Goal: Information Seeking & Learning: Learn about a topic

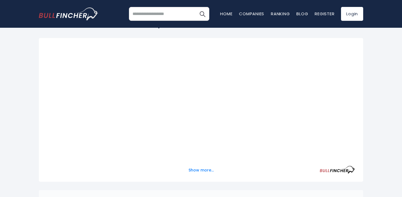
scroll to position [79, 0]
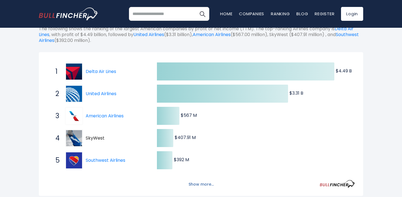
click at [200, 186] on button "Show more..." at bounding box center [201, 184] width 32 height 9
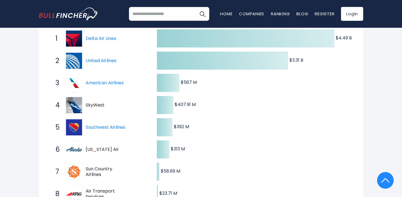
scroll to position [113, 0]
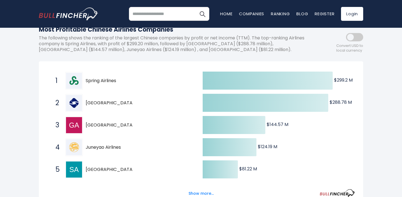
scroll to position [70, 0]
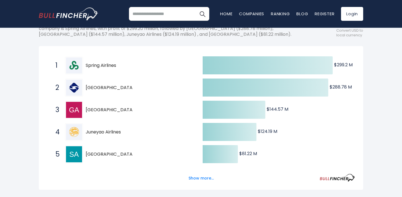
scroll to position [86, 0]
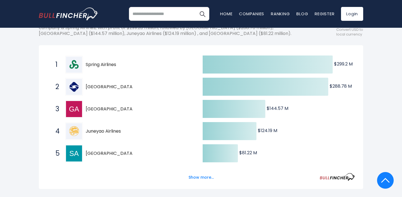
click at [103, 112] on span "[GEOGRAPHIC_DATA]" at bounding box center [110, 109] width 49 height 6
click at [206, 181] on button "Show more..." at bounding box center [201, 177] width 32 height 9
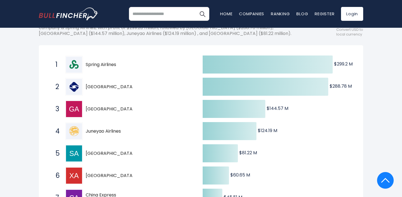
drag, startPoint x: 125, startPoint y: 118, endPoint x: 86, endPoint y: 107, distance: 40.4
click at [86, 107] on div "3 [GEOGRAPHIC_DATA][DOMAIN_NAME]" at bounding box center [90, 109] width 75 height 18
drag, startPoint x: 86, startPoint y: 110, endPoint x: 124, endPoint y: 124, distance: 39.9
click at [124, 119] on span "3 [GEOGRAPHIC_DATA][DOMAIN_NAME]" at bounding box center [91, 109] width 83 height 21
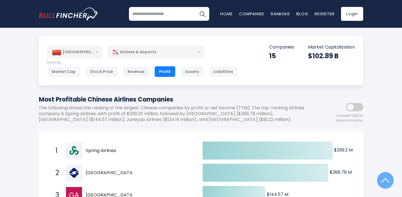
scroll to position [1, 0]
